Goal: Obtain resource: Download file/media

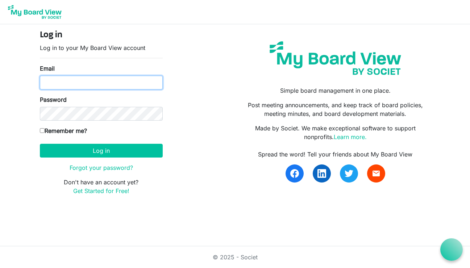
click at [76, 83] on input "Email" at bounding box center [101, 83] width 123 height 14
type input "sarahbriggs969@gmail.com"
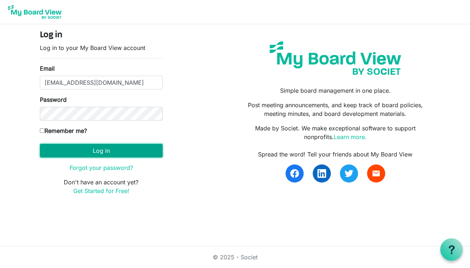
click at [103, 150] on button "Log in" at bounding box center [101, 151] width 123 height 14
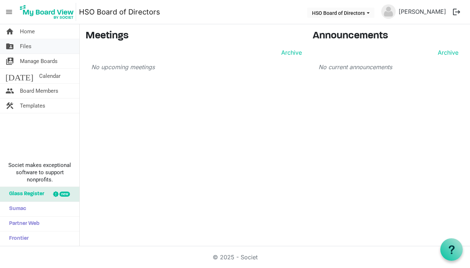
click at [28, 46] on span "Files" at bounding box center [26, 46] width 12 height 14
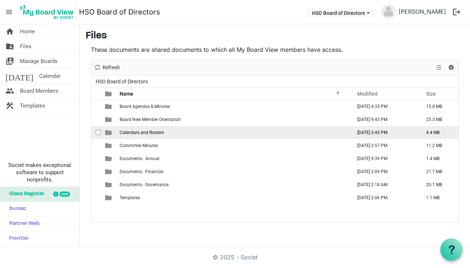
click at [140, 134] on span "Calendars and Rosters" at bounding box center [142, 132] width 44 height 5
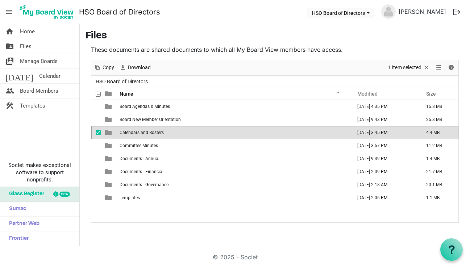
click at [126, 133] on span "Calendars and Rosters" at bounding box center [142, 132] width 44 height 5
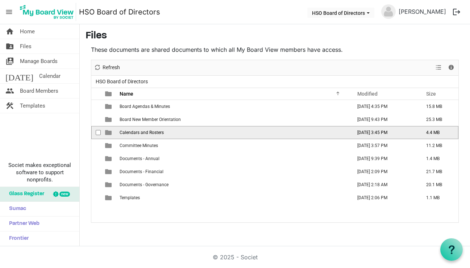
click at [126, 133] on span "Calendars and Rosters" at bounding box center [142, 132] width 44 height 5
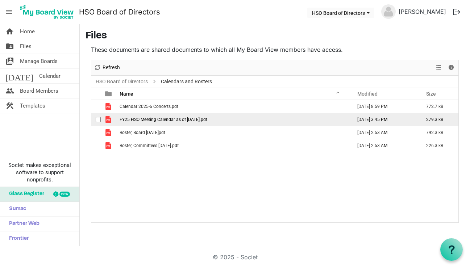
click at [142, 119] on span "FY25 HSO Meeting Calendar as of 9-8-25.pdf" at bounding box center [164, 119] width 88 height 5
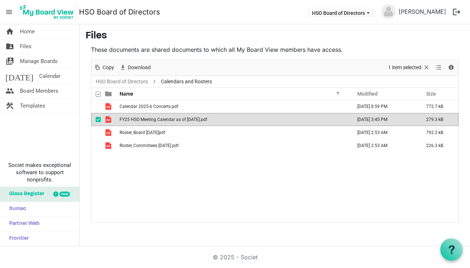
click at [142, 119] on span "FY25 HSO Meeting Calendar as of 9-8-25.pdf" at bounding box center [164, 119] width 88 height 5
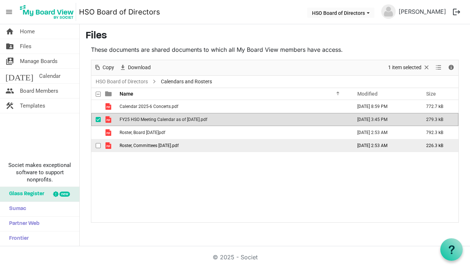
click at [211, 147] on td "Roster, Committees 2025 June.pdf" at bounding box center [233, 145] width 232 height 13
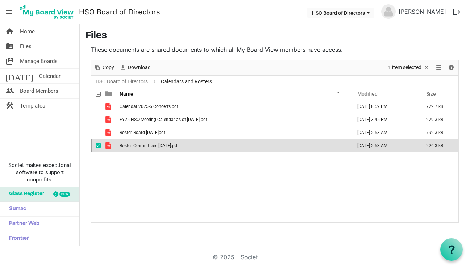
click at [211, 147] on td "Roster, Committees 2025 June.pdf" at bounding box center [233, 145] width 232 height 13
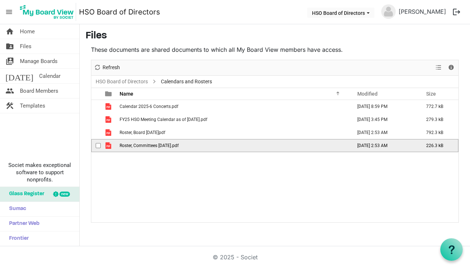
click at [212, 148] on td "Roster, Committees 2025 June.pdf" at bounding box center [233, 145] width 232 height 13
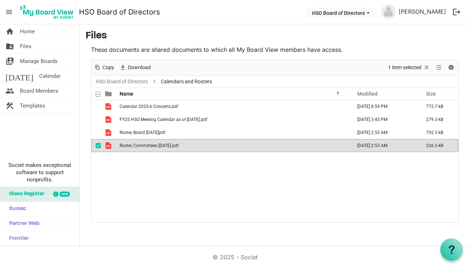
click at [405, 183] on div "Calendar 2025-6 Concerts.pdf April 30, 2025 8:59 PM 772.7 kB FY25 HSO Meeting C…" at bounding box center [274, 161] width 367 height 122
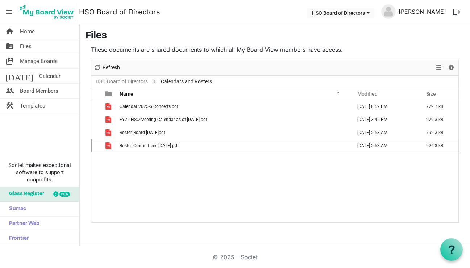
click at [428, 11] on link "Sarah Briggs" at bounding box center [422, 11] width 53 height 14
click at [424, 11] on link "Sarah Briggs" at bounding box center [422, 11] width 53 height 14
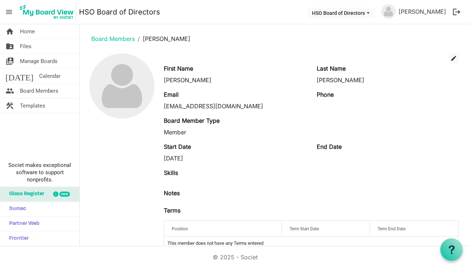
click at [457, 12] on button "logout" at bounding box center [456, 11] width 15 height 15
